Goal: Information Seeking & Learning: Learn about a topic

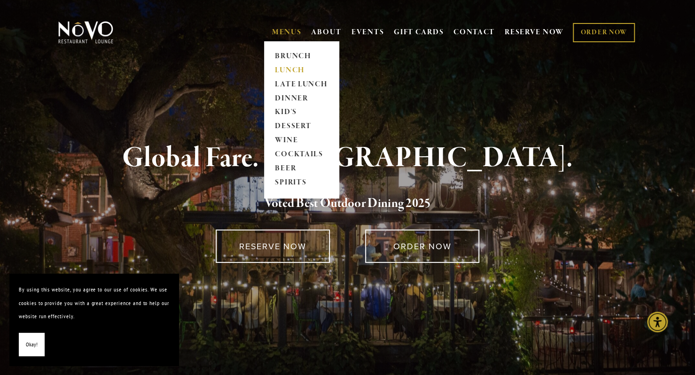
click at [292, 69] on link "LUNCH" at bounding box center [301, 70] width 59 height 14
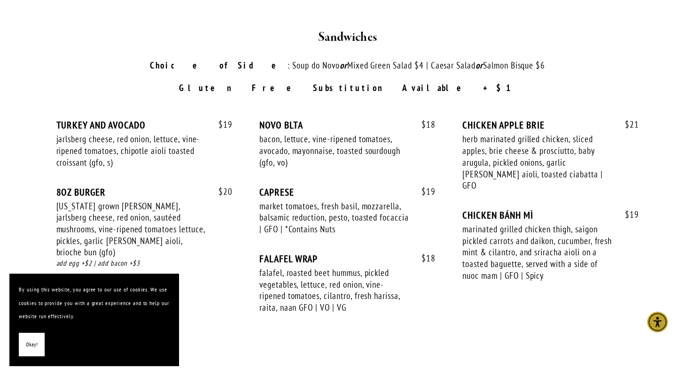
scroll to position [1303, 0]
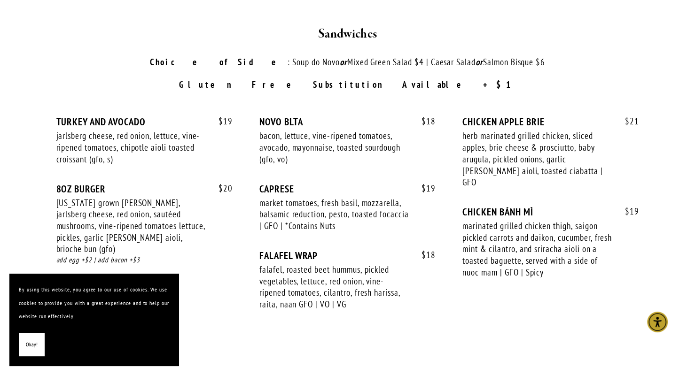
click at [292, 79] on strong "Gluten Free Substitution Available +$1" at bounding box center [347, 84] width 337 height 11
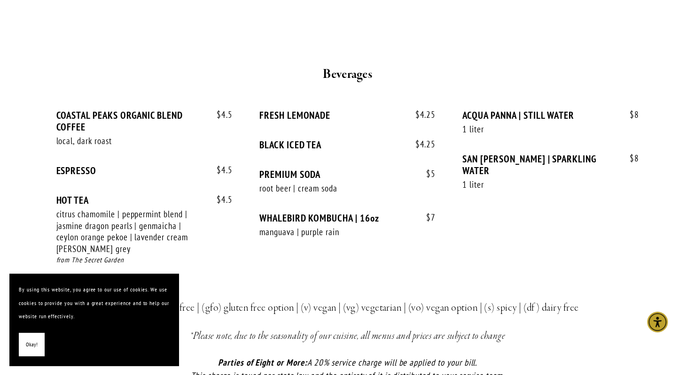
scroll to position [2105, 0]
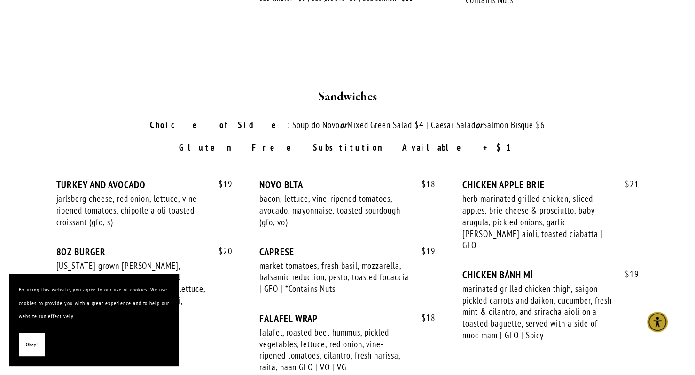
scroll to position [1239, 0]
click at [469, 142] on p "Gluten Free Substitution Available +$1" at bounding box center [348, 149] width 548 height 14
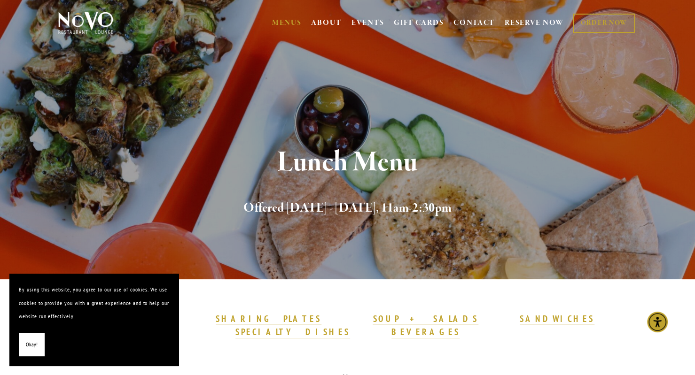
scroll to position [0, 0]
